Goal: Find specific page/section: Find specific page/section

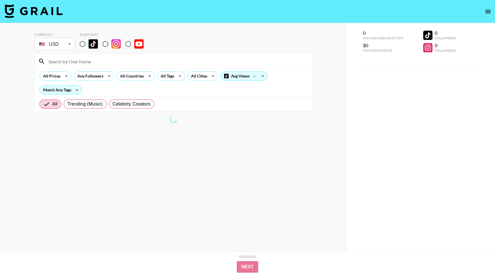
click at [112, 64] on input at bounding box center [176, 61] width 263 height 9
click at [82, 44] on input "radio" at bounding box center [82, 44] width 12 height 12
radio input "true"
click at [80, 61] on input at bounding box center [176, 61] width 263 height 9
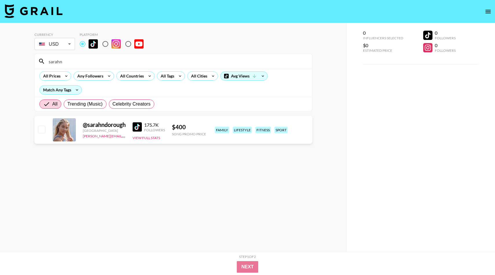
type input "[PERSON_NAME]"
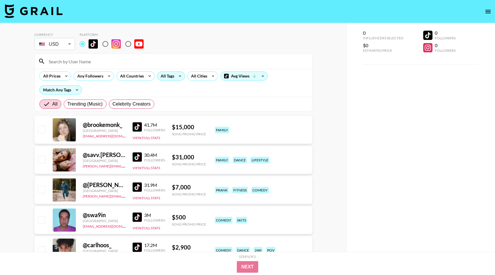
click at [177, 80] on icon at bounding box center [179, 76] width 9 height 9
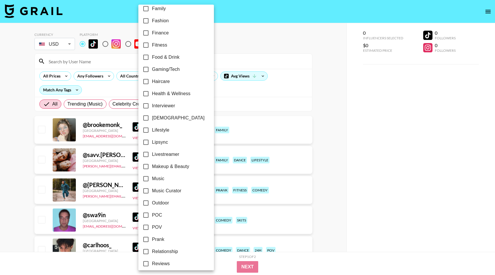
scroll to position [177, 0]
click at [169, 170] on label "Makeup & Beauty" at bounding box center [172, 166] width 65 height 12
click at [152, 170] on input "Makeup & Beauty" at bounding box center [146, 166] width 12 height 12
checkbox input "true"
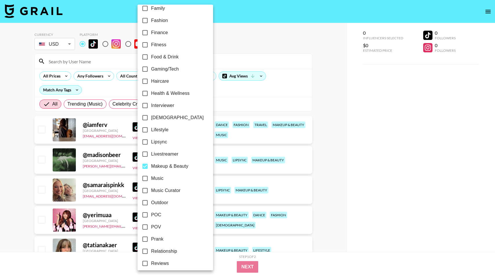
click at [244, 102] on div at bounding box center [247, 137] width 495 height 275
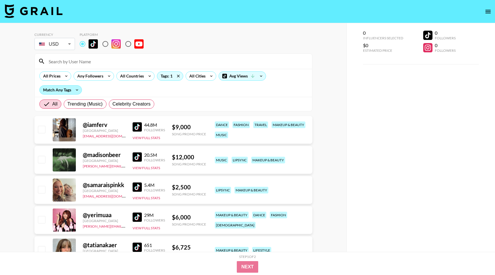
click at [66, 91] on div "Match Any Tags" at bounding box center [61, 90] width 42 height 9
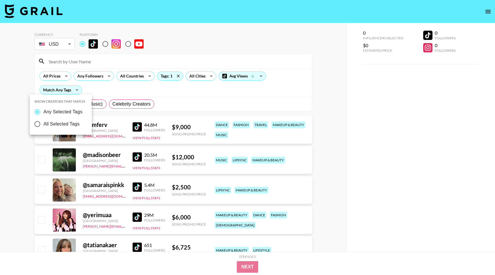
click at [62, 122] on span "All Selected Tags" at bounding box center [61, 124] width 36 height 7
click at [43, 122] on input "All Selected Tags" at bounding box center [37, 124] width 12 height 12
radio input "true"
click at [64, 114] on span "Any Selected Tags" at bounding box center [61, 112] width 39 height 7
click at [42, 114] on input "Any Selected Tags" at bounding box center [36, 112] width 12 height 12
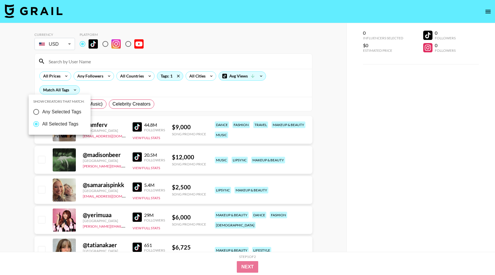
radio input "true"
radio input "false"
click at [101, 95] on div at bounding box center [247, 137] width 495 height 275
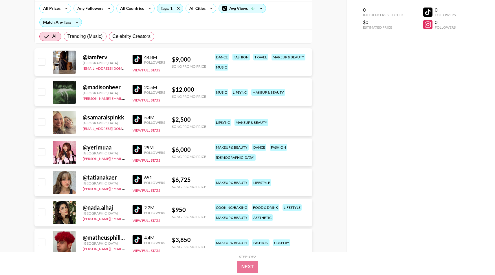
click at [101, 95] on div "[GEOGRAPHIC_DATA]" at bounding box center [104, 93] width 43 height 4
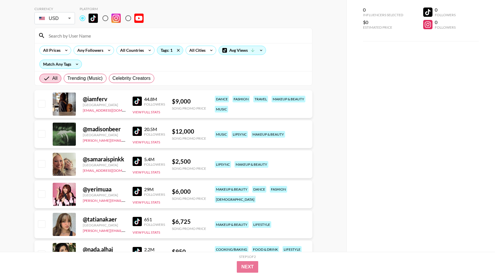
scroll to position [0, 0]
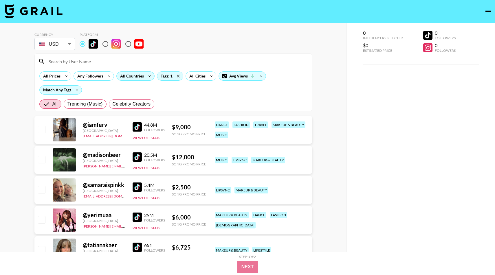
click at [135, 78] on div "All Countries" at bounding box center [131, 76] width 28 height 9
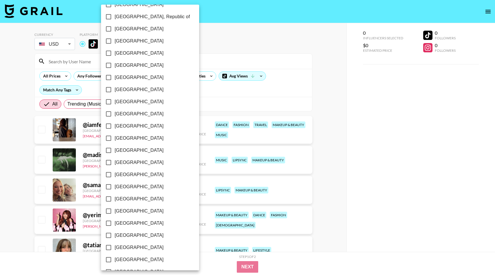
scroll to position [400, 0]
click at [117, 233] on span "[GEOGRAPHIC_DATA]" at bounding box center [139, 235] width 49 height 7
click at [115, 233] on input "[GEOGRAPHIC_DATA]" at bounding box center [108, 236] width 12 height 12
checkbox input "true"
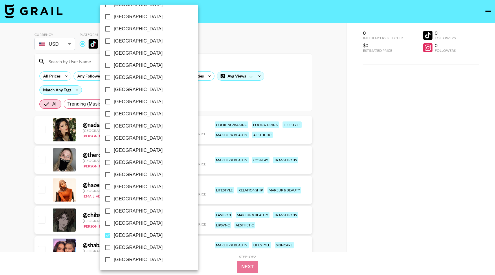
click at [244, 61] on div at bounding box center [247, 137] width 495 height 275
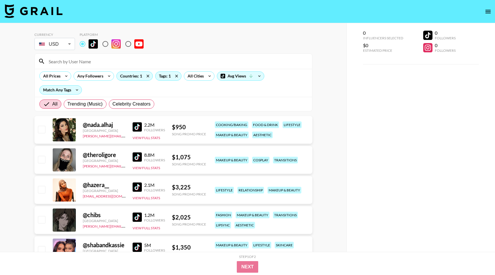
click at [124, 58] on input at bounding box center [176, 61] width 263 height 9
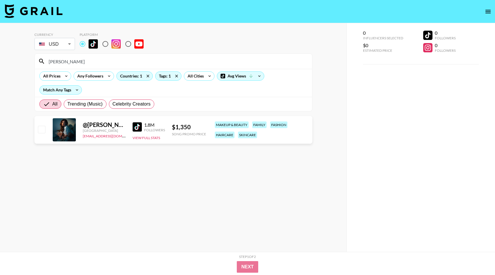
type input "[PERSON_NAME]"
click at [137, 130] on img at bounding box center [137, 126] width 9 height 9
